Goal: Information Seeking & Learning: Learn about a topic

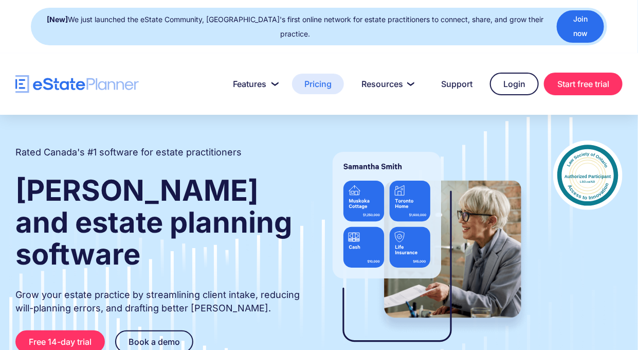
click at [323, 74] on link "Pricing" at bounding box center [318, 84] width 52 height 21
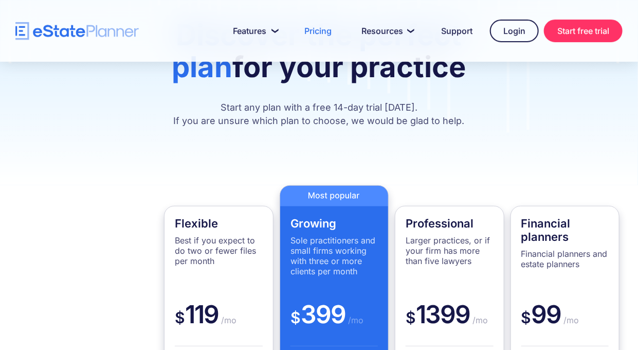
scroll to position [51, 0]
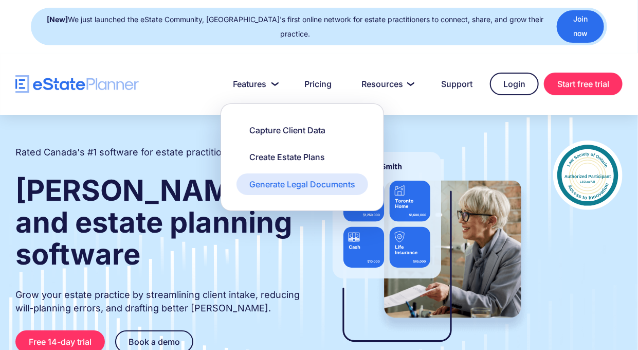
click at [277, 179] on div "Generate Legal Documents" at bounding box center [303, 184] width 106 height 11
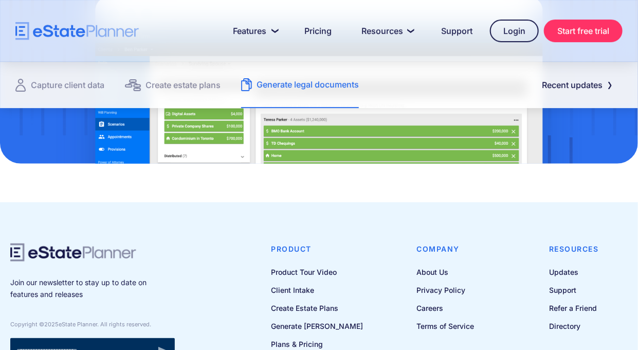
scroll to position [1523, 0]
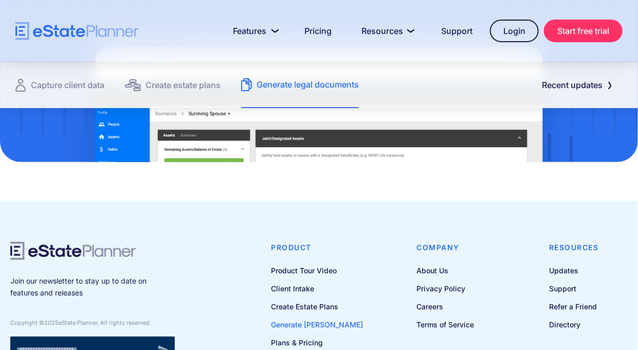
click at [300, 318] on link "Generate [PERSON_NAME]" at bounding box center [318, 324] width 92 height 13
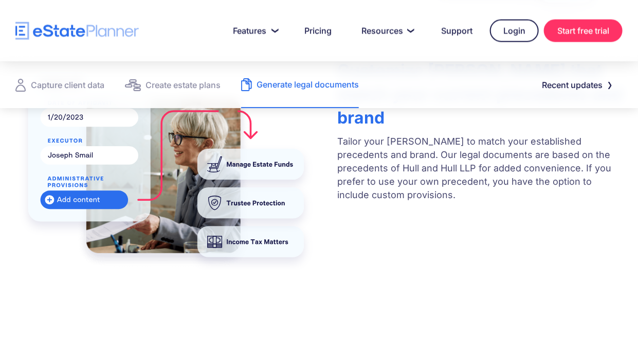
scroll to position [669, 0]
